Goal: Task Accomplishment & Management: Manage account settings

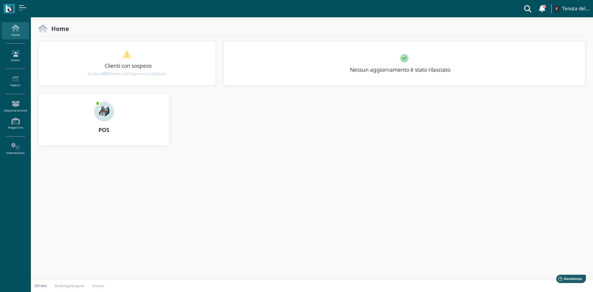
click at [11, 58] on link "Clienti" at bounding box center [15, 56] width 27 height 17
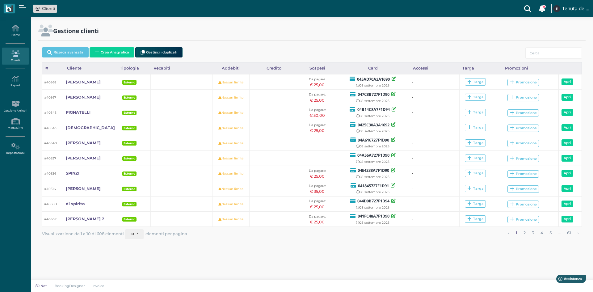
click at [97, 51] on icon "button" at bounding box center [97, 52] width 4 height 5
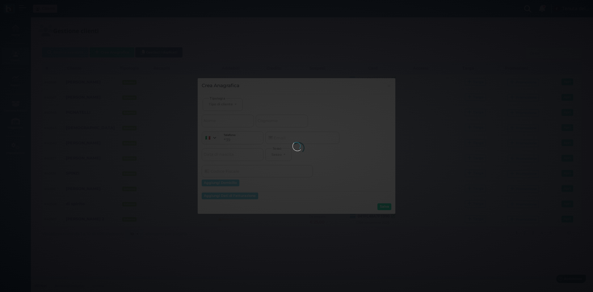
select select
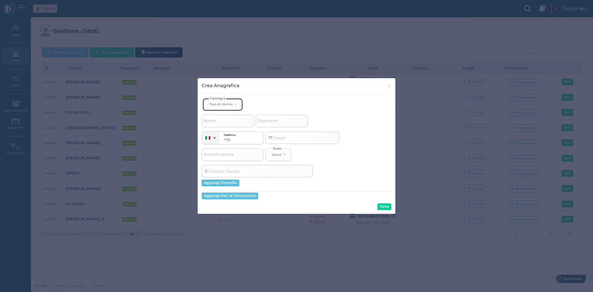
click at [225, 103] on div "Tipo di cliente" at bounding box center [221, 104] width 24 height 4
click at [223, 125] on span "Esterno" at bounding box center [216, 124] width 15 height 5
select select "[object Object]"
select select
click at [215, 124] on span "Nome" at bounding box center [210, 121] width 14 height 8
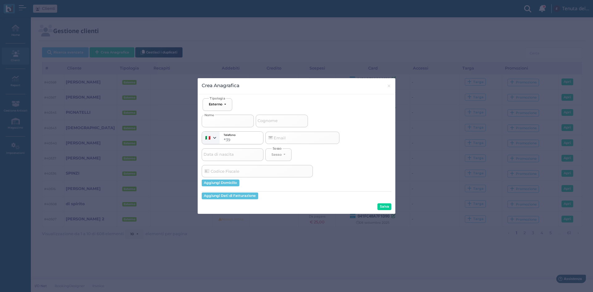
click at [215, 124] on input "Nome" at bounding box center [228, 121] width 52 height 12
type input "s"
select select
type input "sc"
select select
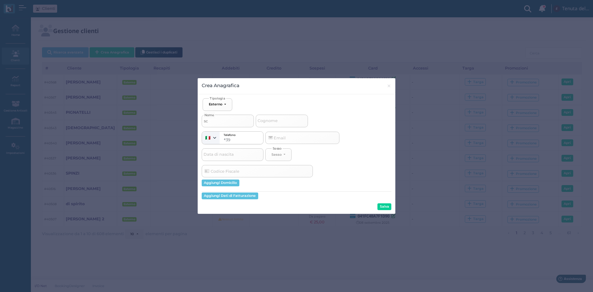
type input "sci"
select select
type input "scie"
select select
type input "sciel"
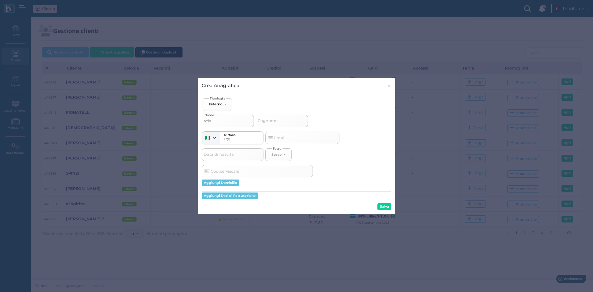
select select
type input "scielz"
select select
type input "scielzi"
select select
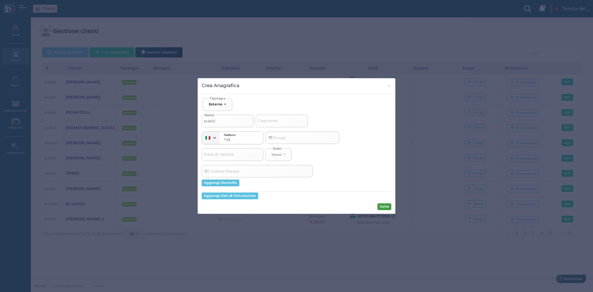
type input "scielzi"
click at [386, 206] on button "Salva" at bounding box center [385, 206] width 14 height 7
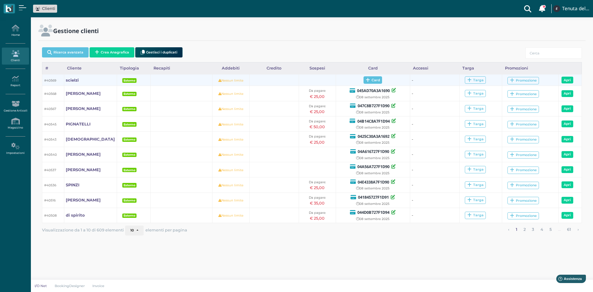
click at [367, 81] on icon at bounding box center [368, 80] width 4 height 5
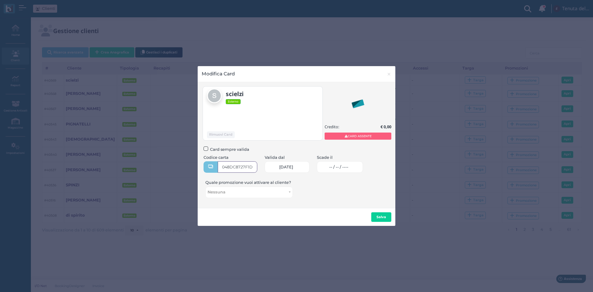
type input "048DC8727F1D90"
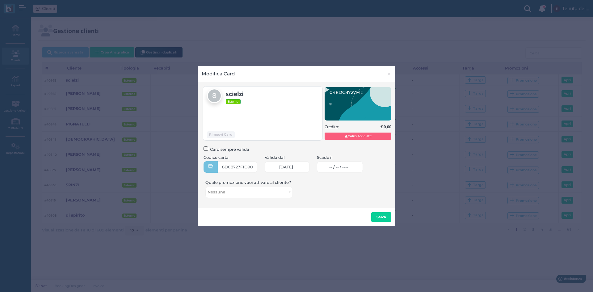
click at [341, 166] on span "-- / -- / ----" at bounding box center [338, 167] width 19 height 5
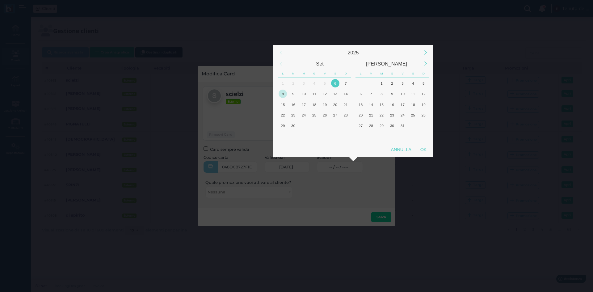
click at [279, 96] on div "8" at bounding box center [283, 94] width 8 height 8
click at [422, 148] on div "OK" at bounding box center [423, 149] width 15 height 11
type input "08/09/2025"
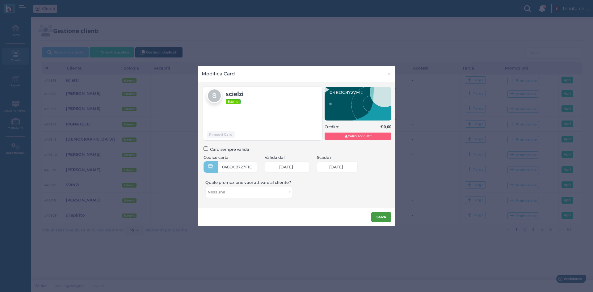
scroll to position [0, 27]
click at [377, 217] on b "Salva" at bounding box center [382, 217] width 10 height 4
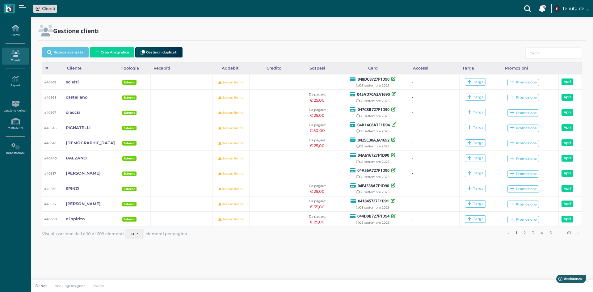
click at [16, 30] on icon at bounding box center [15, 28] width 27 height 7
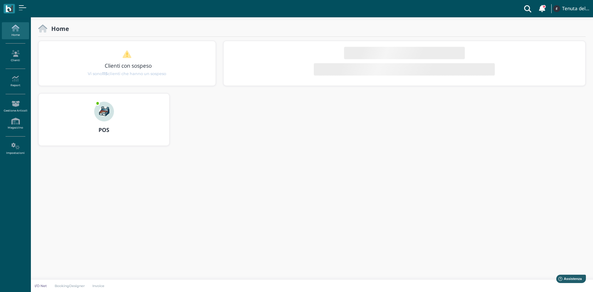
click at [103, 112] on img at bounding box center [104, 112] width 20 height 20
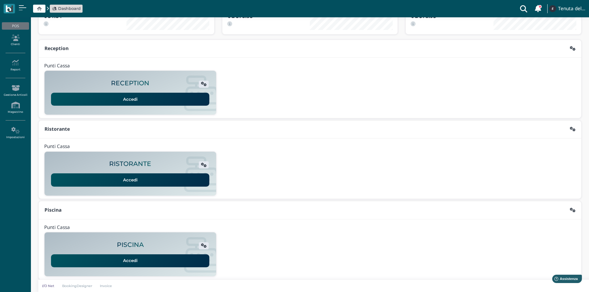
click at [119, 258] on link "Accedi" at bounding box center [130, 260] width 158 height 13
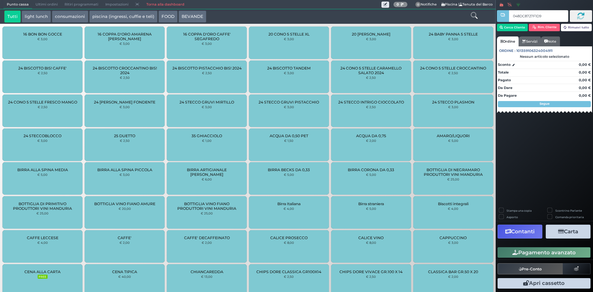
type input "048DC8727F1D90"
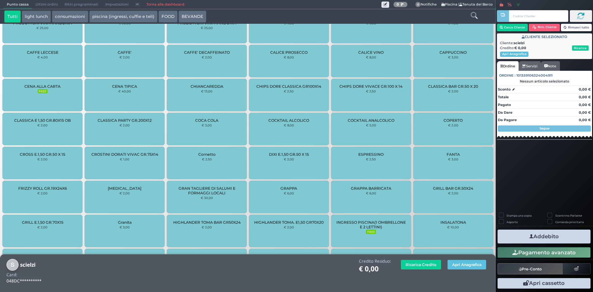
scroll to position [397, 0]
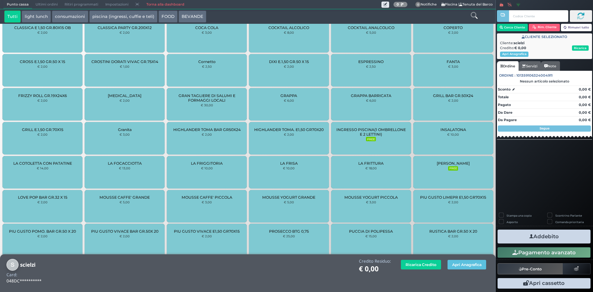
click at [379, 145] on div "INGRESSO PISCINA(1 OMBRELLONE E 2 LETTINI) FREE" at bounding box center [371, 138] width 80 height 32
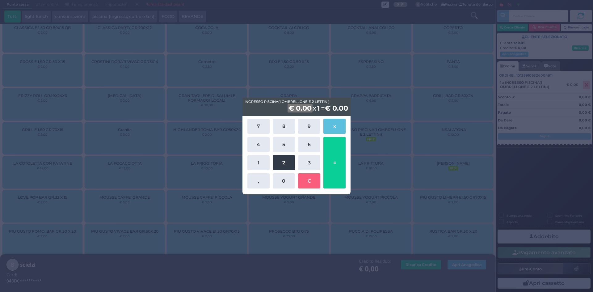
click at [287, 157] on button "2" at bounding box center [284, 162] width 22 height 15
click at [284, 148] on button "5" at bounding box center [284, 144] width 22 height 15
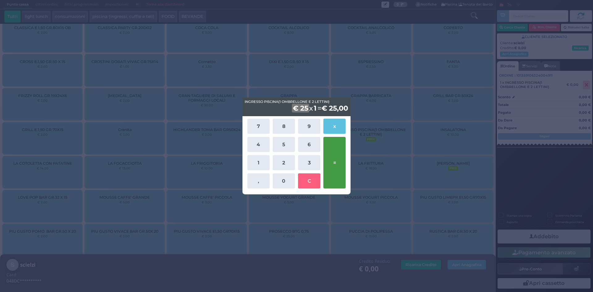
click at [338, 153] on button "=" at bounding box center [335, 163] width 22 height 52
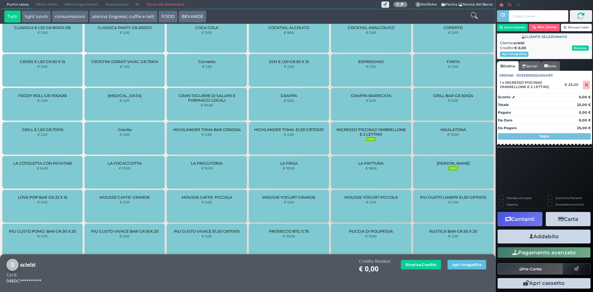
click at [540, 232] on button "Addebito" at bounding box center [544, 237] width 93 height 14
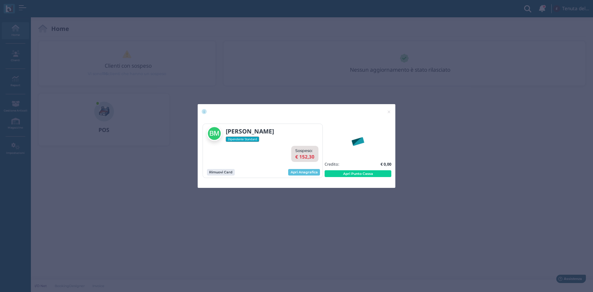
click at [339, 171] on button "Apri Punto Cassa" at bounding box center [358, 173] width 67 height 7
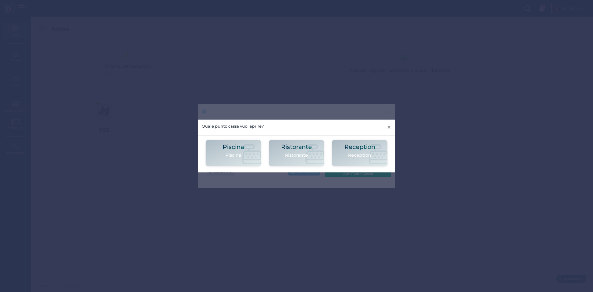
click at [391, 126] on span "×" at bounding box center [389, 127] width 5 height 8
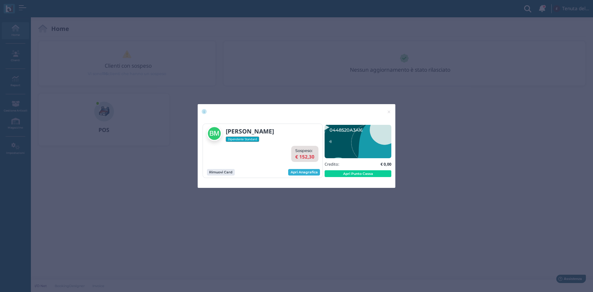
click at [303, 172] on link "Apri Anagrafica" at bounding box center [304, 172] width 32 height 7
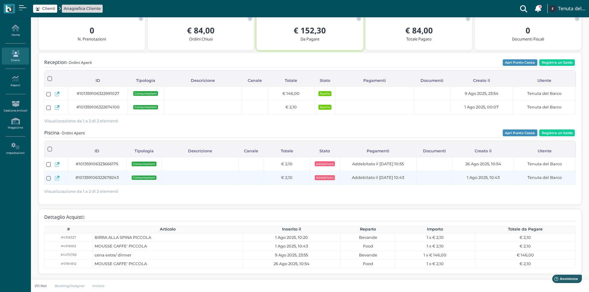
scroll to position [60, 0]
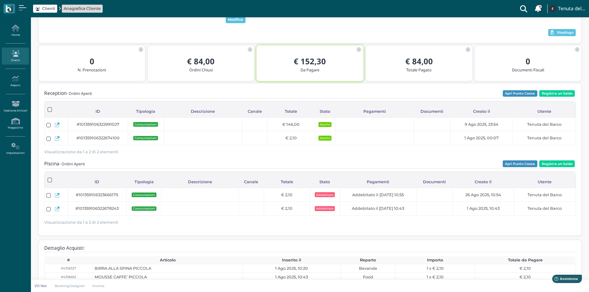
click at [510, 93] on button "Apri Punto Cassa" at bounding box center [520, 93] width 35 height 7
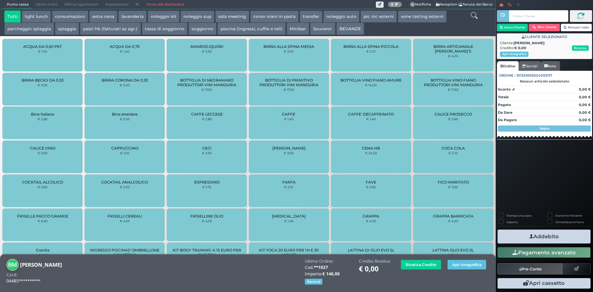
click at [46, 6] on span "Ultimi ordini" at bounding box center [46, 4] width 29 height 9
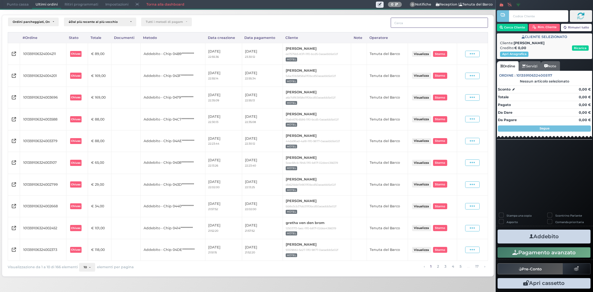
click at [435, 23] on input "text" at bounding box center [439, 23] width 97 height 10
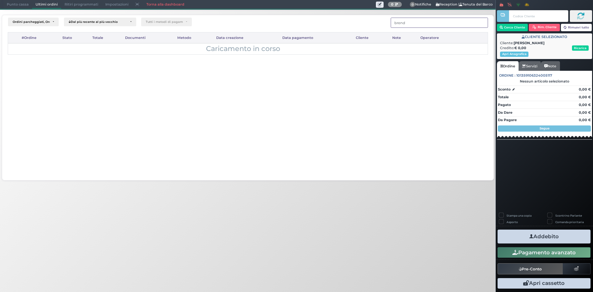
type input "brenda"
drag, startPoint x: 404, startPoint y: 23, endPoint x: 380, endPoint y: 21, distance: 24.2
click at [380, 21] on div "brenda" at bounding box center [408, 23] width 160 height 10
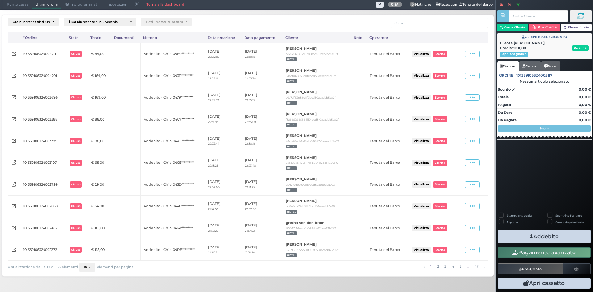
click at [14, 1] on span "Punto cassa" at bounding box center [17, 4] width 29 height 9
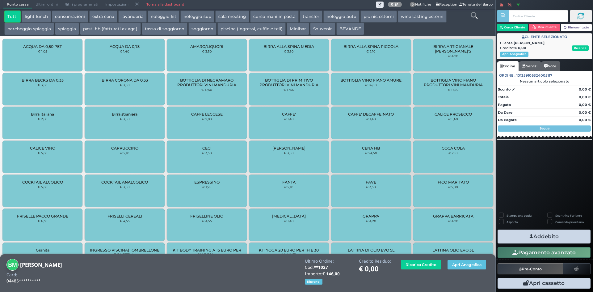
click at [168, 6] on link "Torna alla dashboard" at bounding box center [165, 4] width 45 height 9
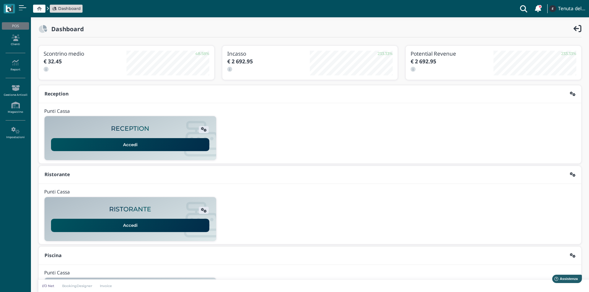
scroll to position [50, 0]
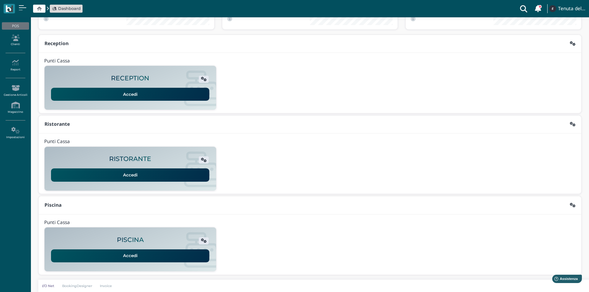
click at [153, 255] on link "Accedi" at bounding box center [130, 255] width 158 height 13
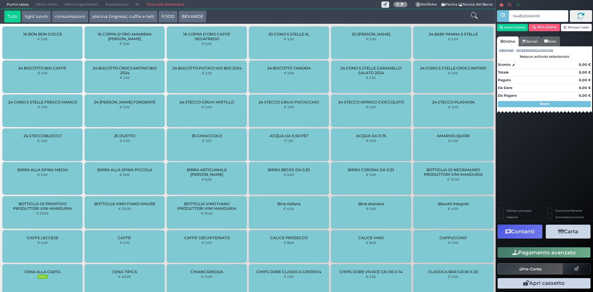
type input "0448520A3A1695"
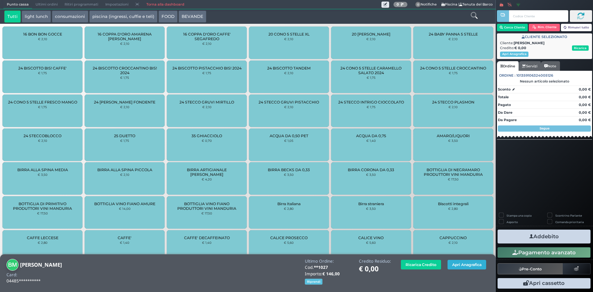
click at [453, 264] on button "Apri Anagrafica" at bounding box center [467, 265] width 39 height 10
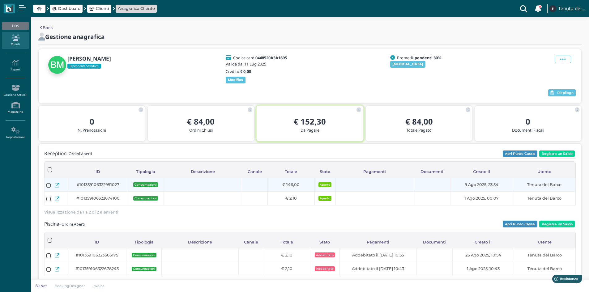
click at [55, 185] on icon at bounding box center [57, 185] width 5 height 5
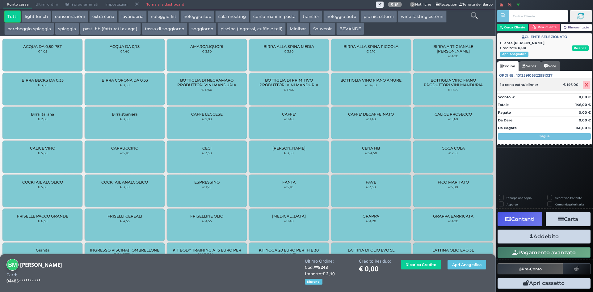
click at [587, 85] on icon at bounding box center [587, 85] width 4 height 0
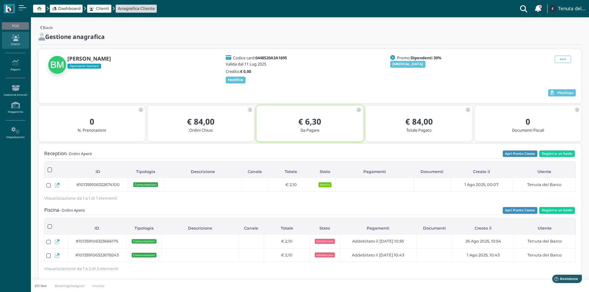
click at [59, 10] on span "Dashboard" at bounding box center [69, 9] width 23 height 6
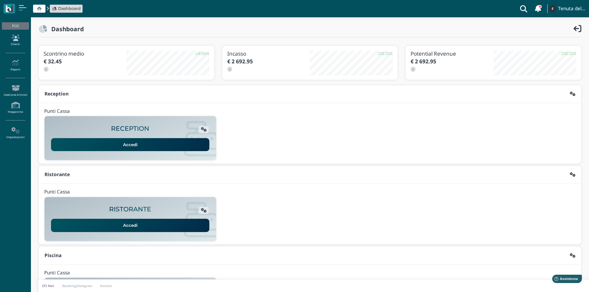
click at [17, 44] on link "Clienti" at bounding box center [15, 40] width 27 height 17
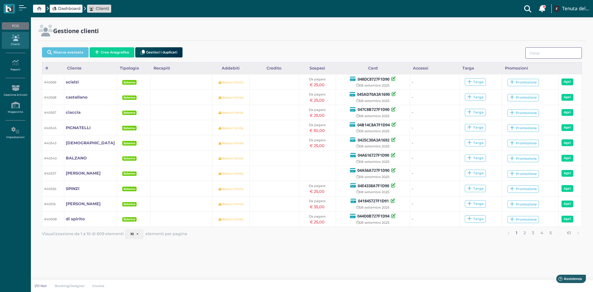
click at [540, 52] on input "search" at bounding box center [554, 52] width 57 height 11
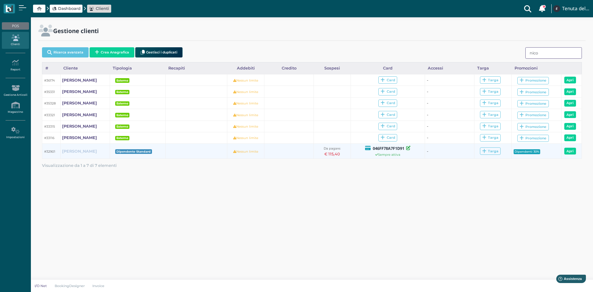
type input "nico"
click at [76, 152] on b "NICO CARAGNANO" at bounding box center [79, 151] width 35 height 5
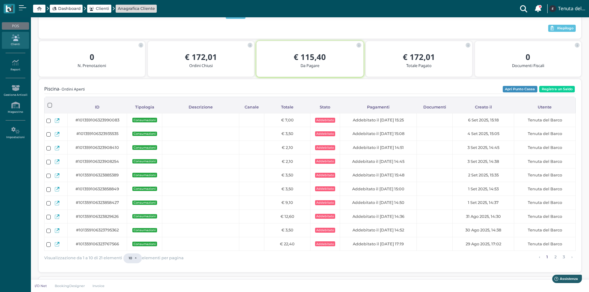
scroll to position [76, 0]
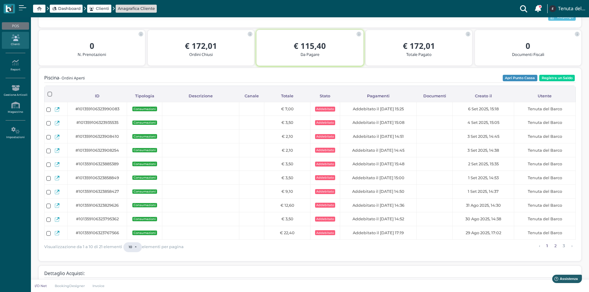
click at [555, 246] on link "2" at bounding box center [555, 246] width 6 height 8
click at [564, 246] on link "3" at bounding box center [564, 246] width 6 height 8
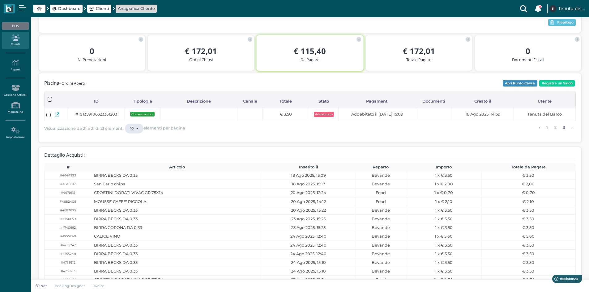
scroll to position [68, 0]
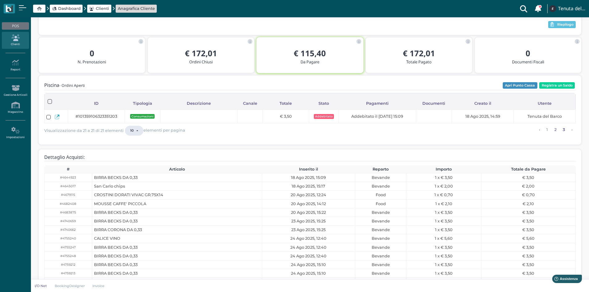
click at [557, 131] on link "2" at bounding box center [555, 130] width 6 height 8
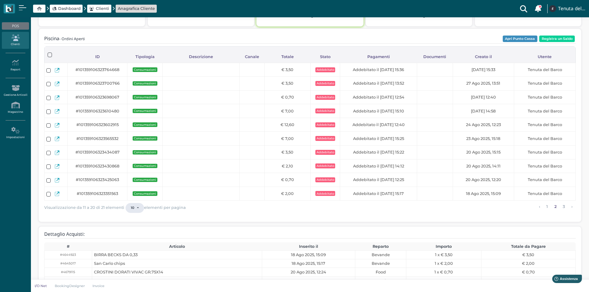
scroll to position [99, 0]
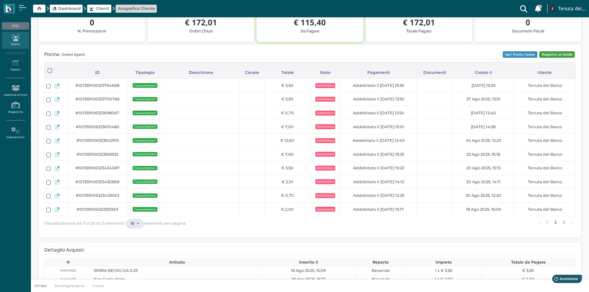
click at [546, 56] on button "Registra un Saldo" at bounding box center [557, 54] width 36 height 7
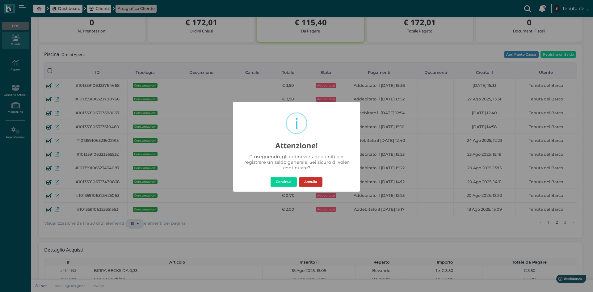
click at [308, 183] on button "Annulla" at bounding box center [310, 182] width 23 height 10
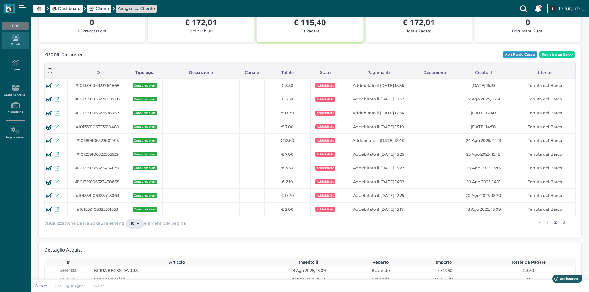
click at [529, 51] on button "Apri Punto Cassa" at bounding box center [520, 54] width 35 height 7
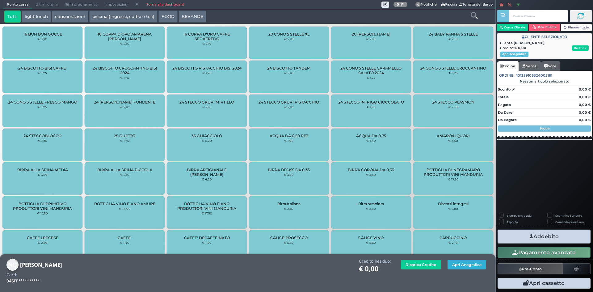
click at [458, 266] on button "Apri Anagrafica" at bounding box center [467, 265] width 39 height 10
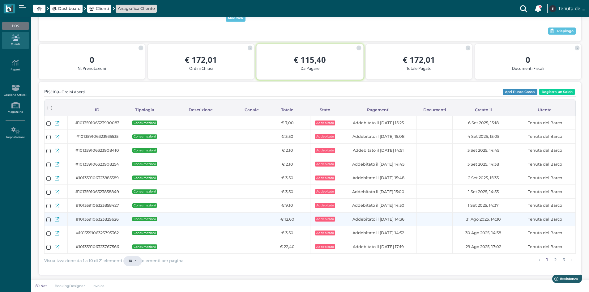
scroll to position [124, 0]
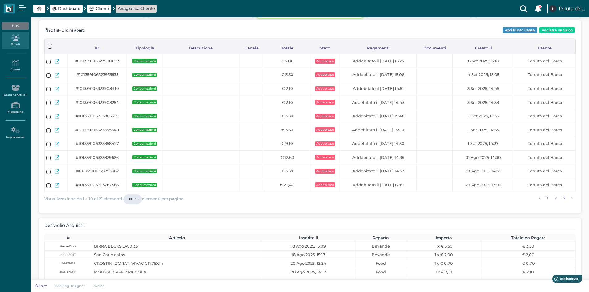
click at [564, 199] on link "3" at bounding box center [564, 198] width 6 height 8
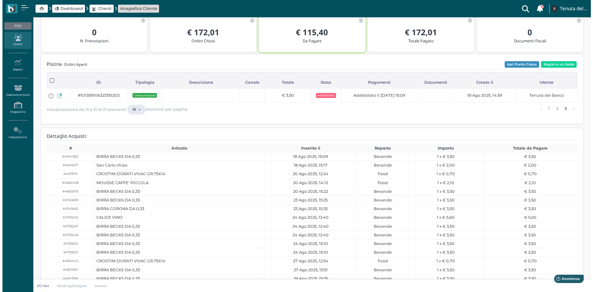
scroll to position [14, 0]
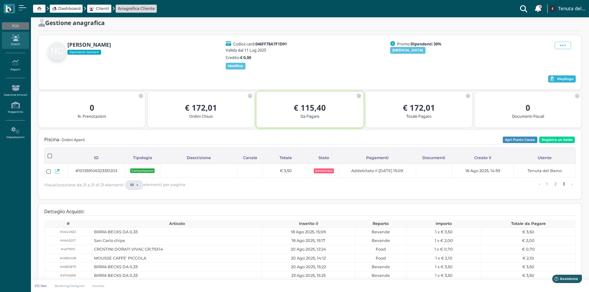
click at [563, 77] on span "Riepilogo" at bounding box center [565, 79] width 16 height 4
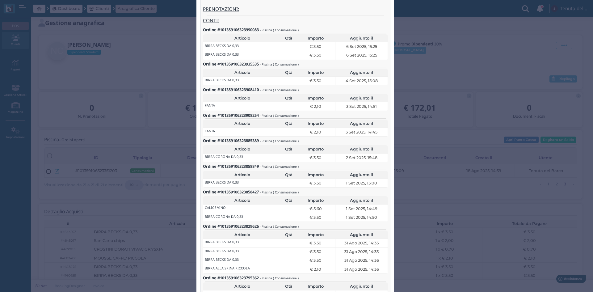
scroll to position [31, 0]
